Goal: Transaction & Acquisition: Purchase product/service

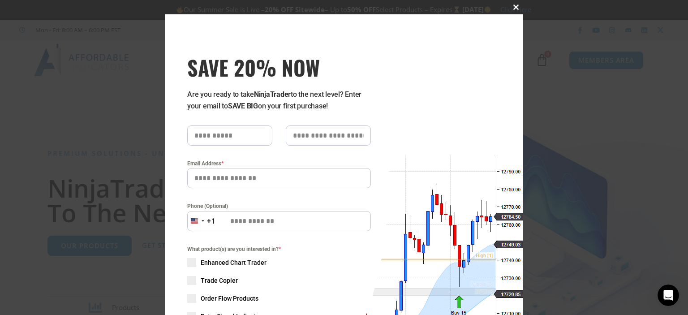
click at [509, 8] on span at bounding box center [516, 6] width 14 height 5
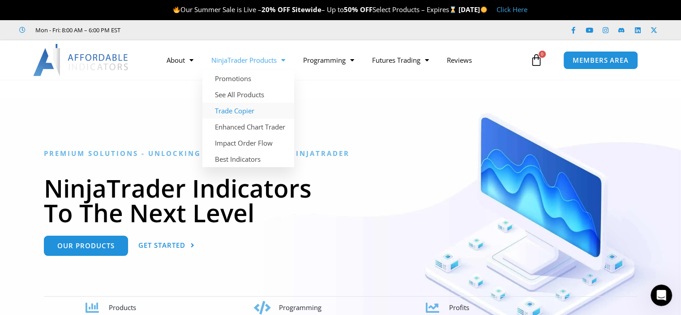
click at [245, 110] on link "Trade Copier" at bounding box center [248, 111] width 92 height 16
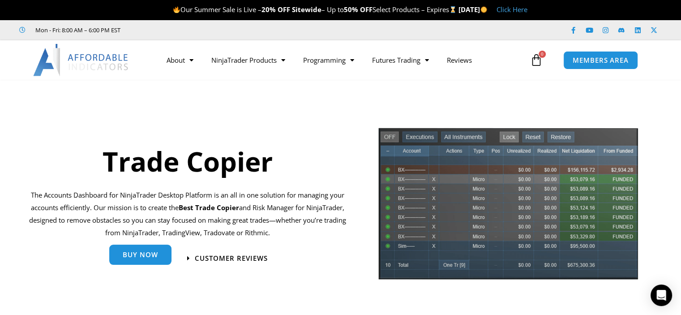
click at [145, 254] on span "Buy Now" at bounding box center [140, 254] width 35 height 7
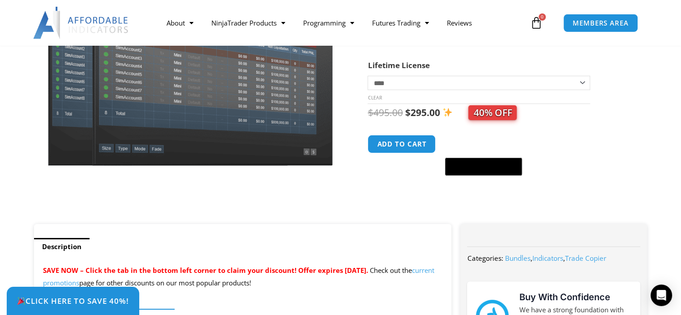
scroll to position [163, 0]
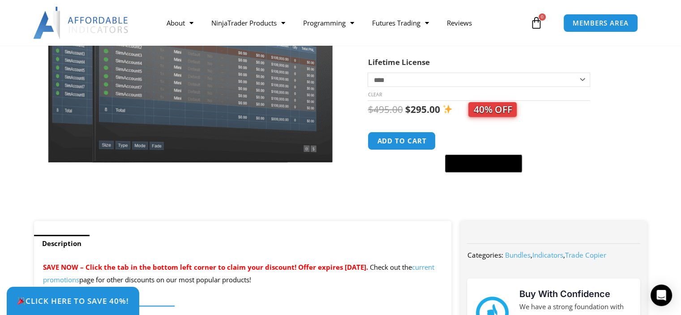
click at [507, 106] on span "40% OFF" at bounding box center [492, 109] width 48 height 15
click at [396, 142] on button "Add to cart" at bounding box center [402, 140] width 72 height 19
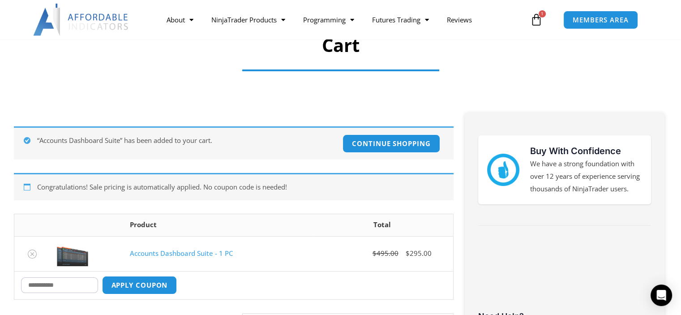
scroll to position [229, 0]
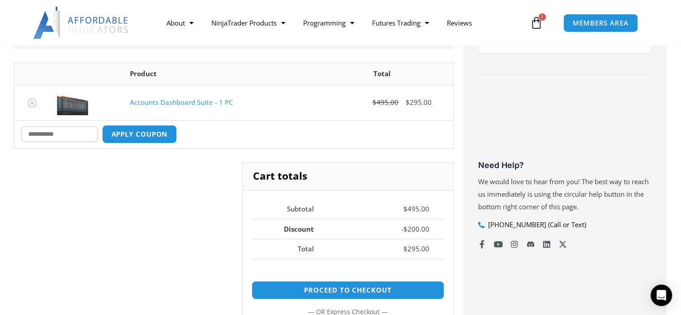
click at [35, 138] on input "Coupon:" at bounding box center [59, 134] width 77 height 16
type input "****"
click at [118, 134] on button "Apply coupon" at bounding box center [139, 133] width 79 height 19
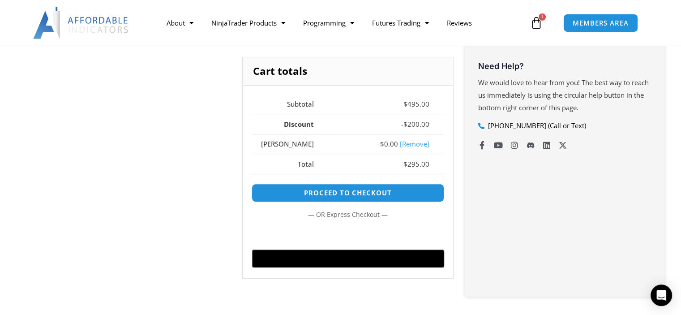
scroll to position [333, 0]
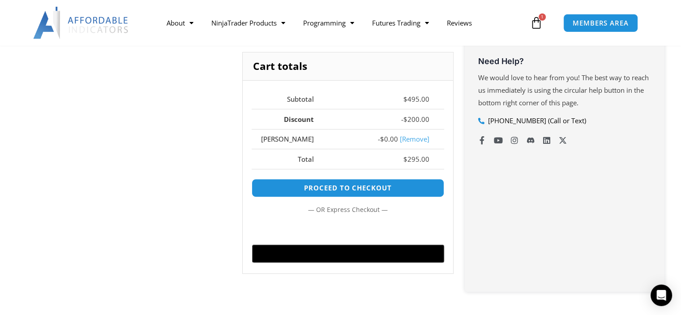
click at [418, 140] on link "[Remove]" at bounding box center [415, 138] width 30 height 9
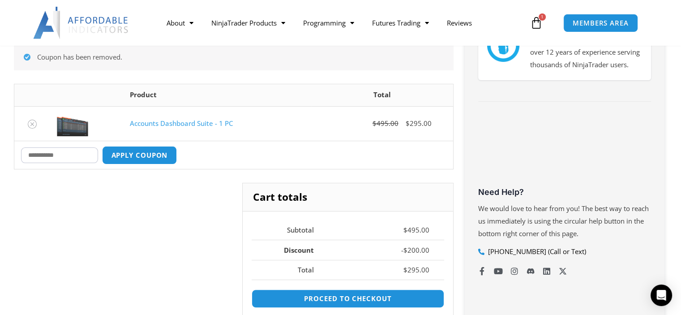
scroll to position [200, 0]
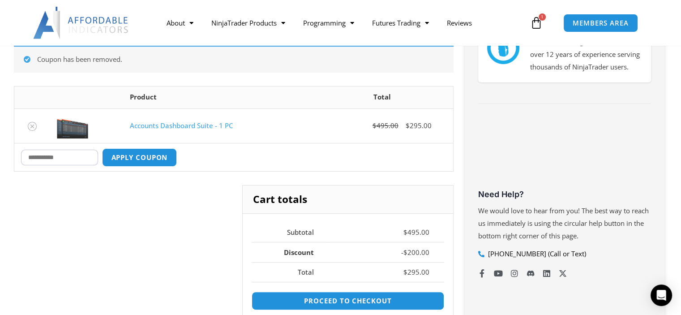
click at [43, 163] on input "Coupon:" at bounding box center [59, 158] width 77 height 16
type input "****"
click at [121, 157] on button "Apply coupon" at bounding box center [139, 157] width 79 height 19
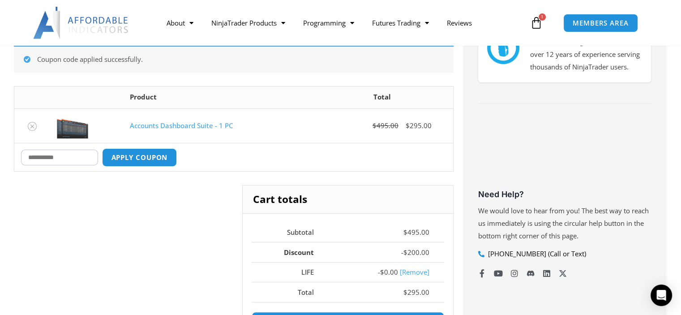
click at [415, 269] on link "[Remove]" at bounding box center [415, 271] width 30 height 9
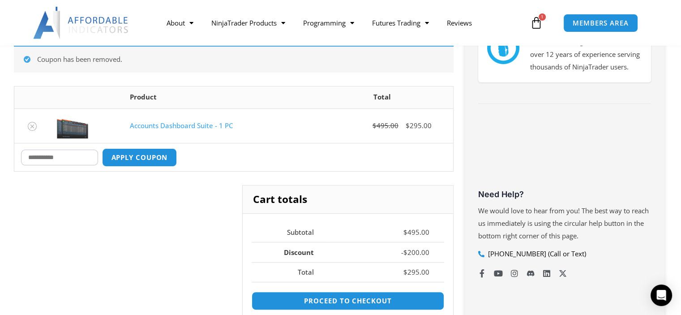
click at [72, 159] on input "Coupon:" at bounding box center [59, 158] width 77 height 16
paste input "**********"
type input "**********"
click at [124, 160] on button "Apply coupon" at bounding box center [139, 157] width 79 height 19
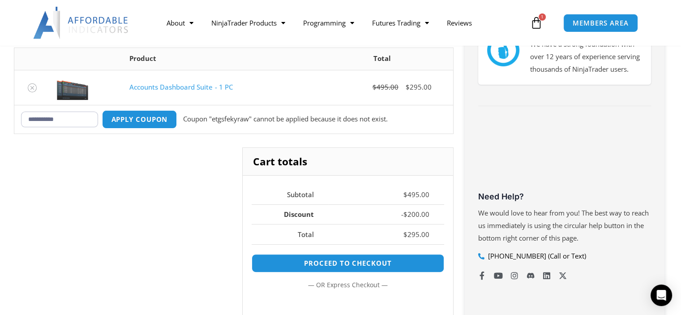
scroll to position [201, 0]
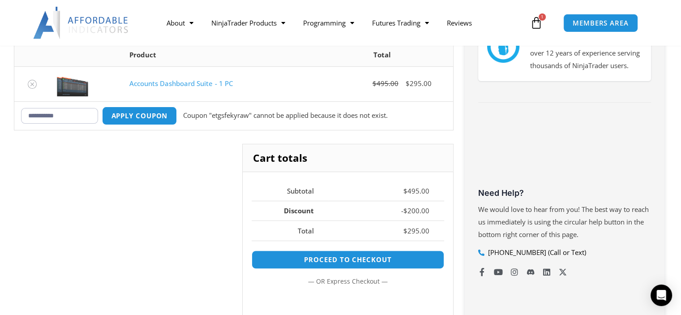
click at [111, 26] on img at bounding box center [81, 23] width 96 height 32
